Goal: Task Accomplishment & Management: Check status

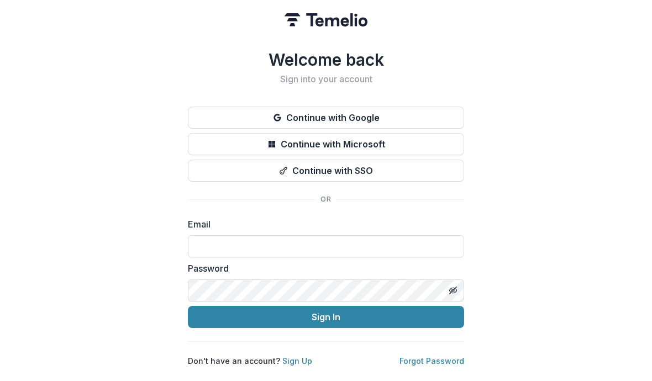
click at [239, 238] on input at bounding box center [326, 246] width 276 height 22
type input "**********"
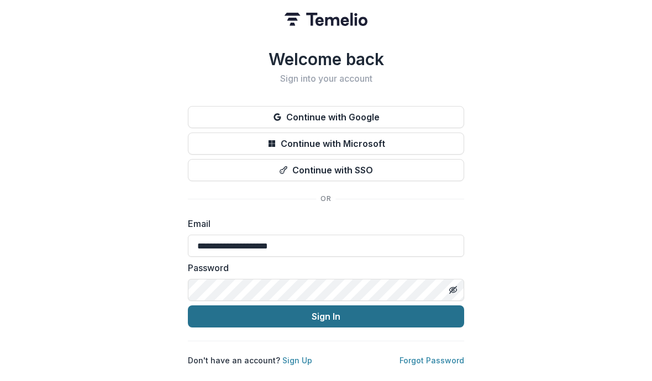
click at [308, 316] on button "Sign In" at bounding box center [326, 317] width 276 height 22
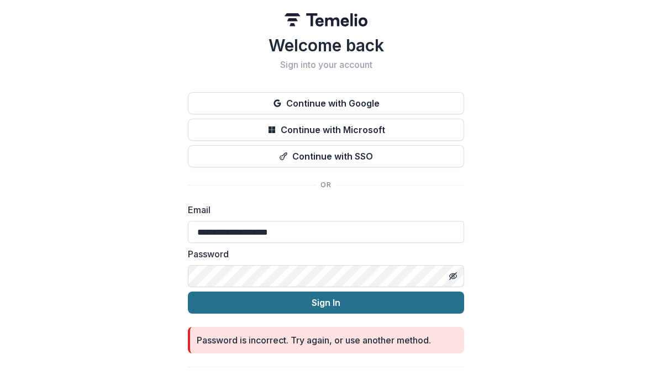
click at [304, 308] on button "Sign In" at bounding box center [326, 303] width 276 height 22
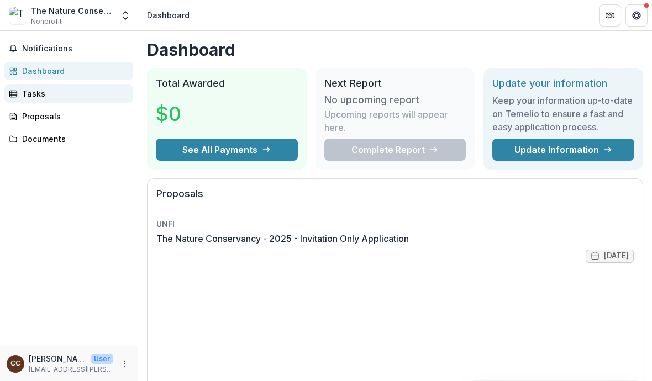
click at [24, 98] on div "Tasks" at bounding box center [73, 94] width 102 height 12
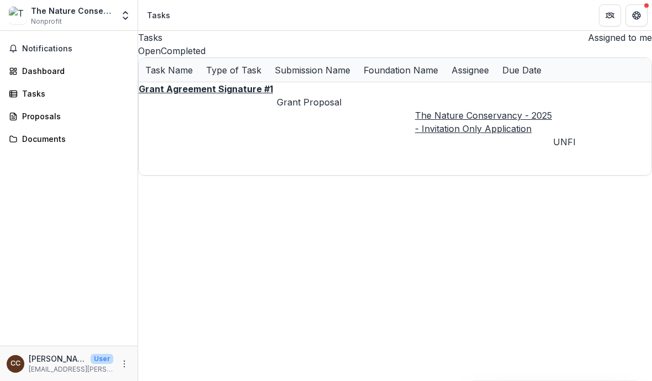
click at [172, 94] on u "Grant Agreement Signature #1" at bounding box center [206, 88] width 134 height 11
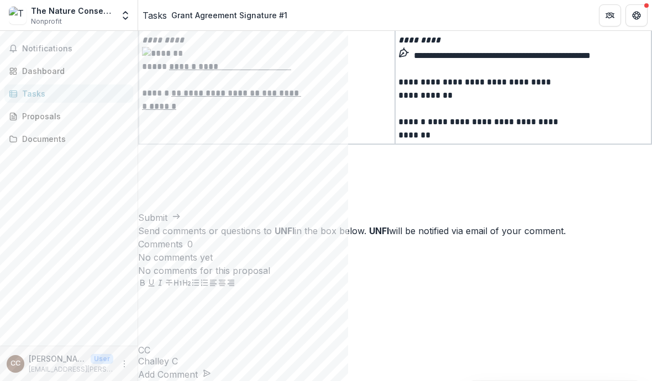
scroll to position [2900, 0]
click at [36, 116] on div "Proposals" at bounding box center [73, 116] width 102 height 12
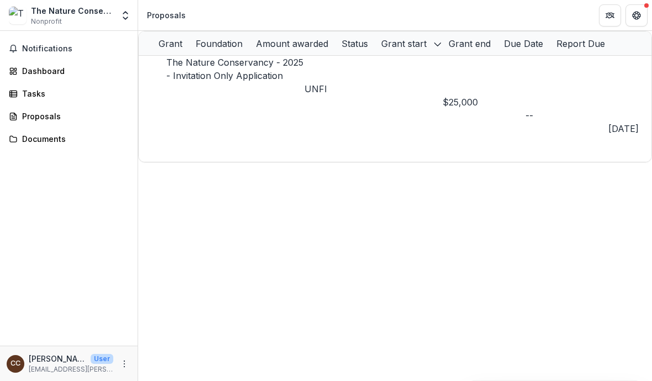
click at [193, 79] on link "The Nature Conservancy - 2025 - Invitation Only Application" at bounding box center [234, 69] width 137 height 24
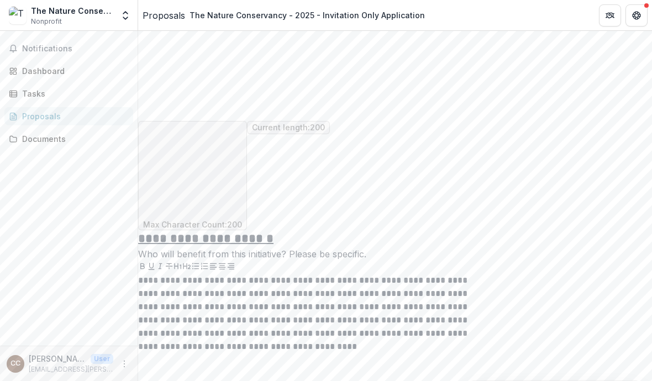
scroll to position [5042, 0]
